Goal: Task Accomplishment & Management: Use online tool/utility

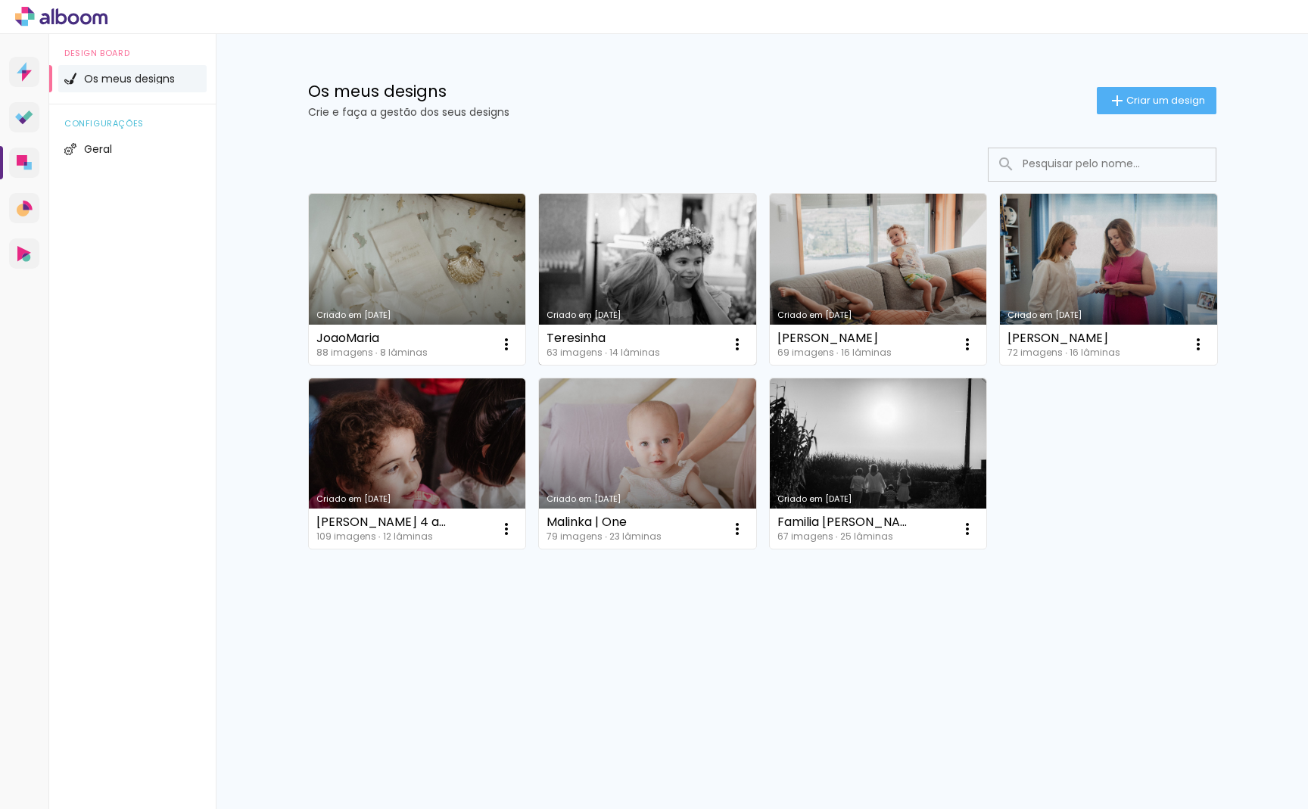
scroll to position [0, 2]
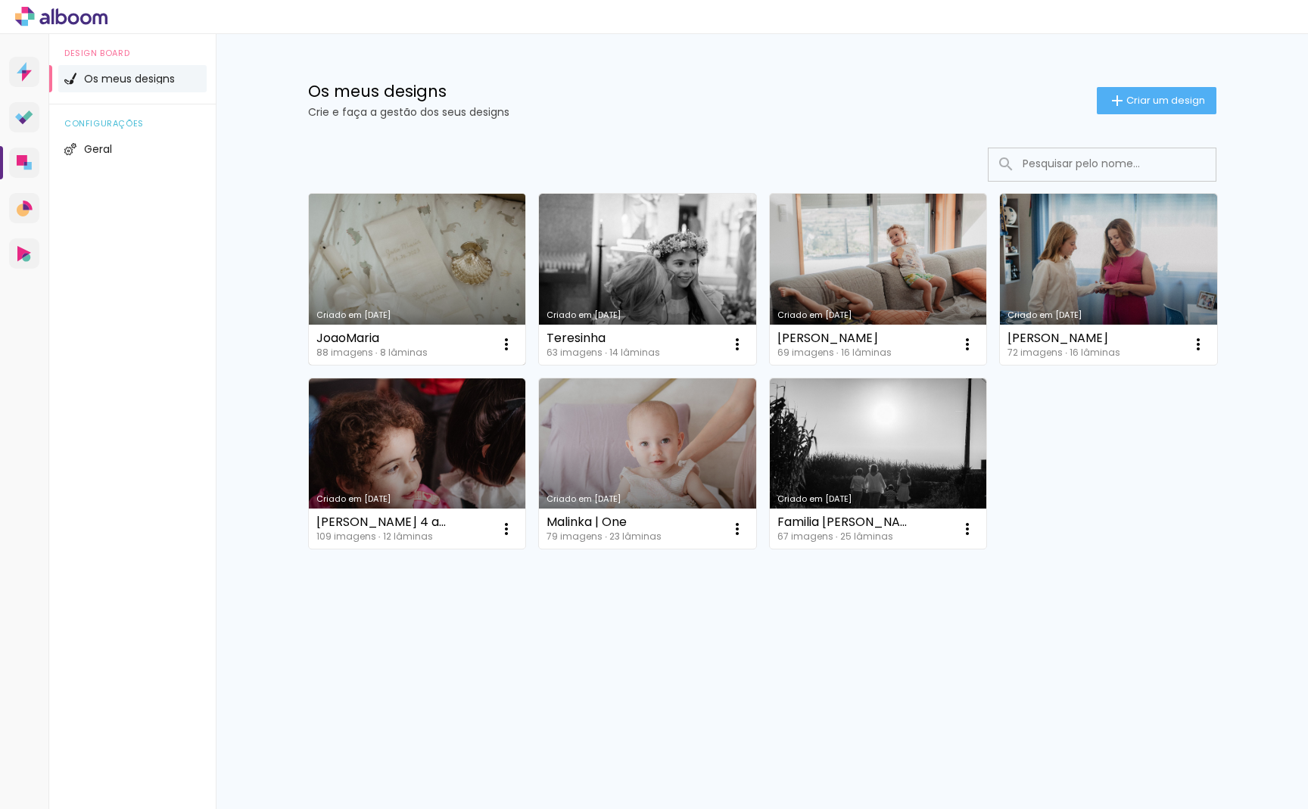
click at [434, 291] on link "Criado em [DATE]" at bounding box center [417, 279] width 217 height 171
